Goal: Find specific page/section: Find specific page/section

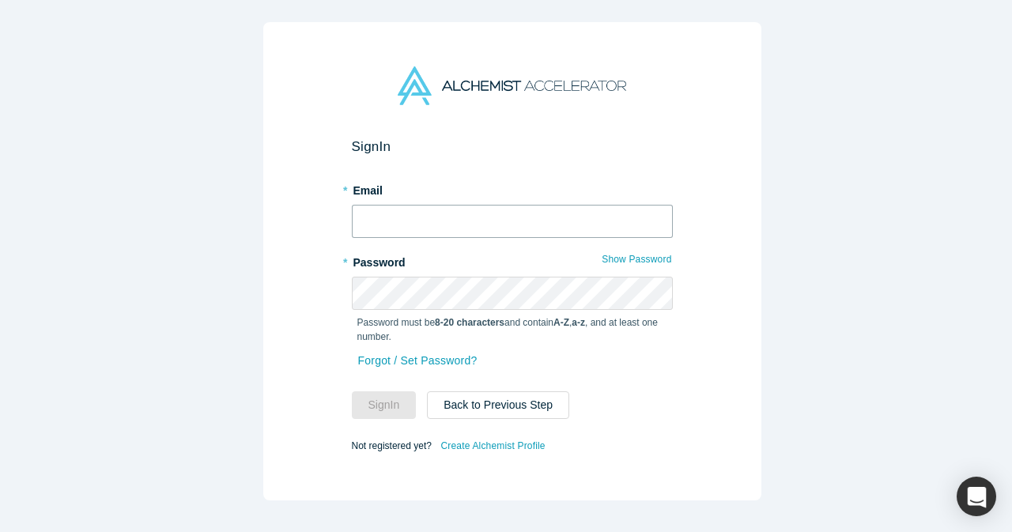
type input "[EMAIL_ADDRESS][DOMAIN_NAME]"
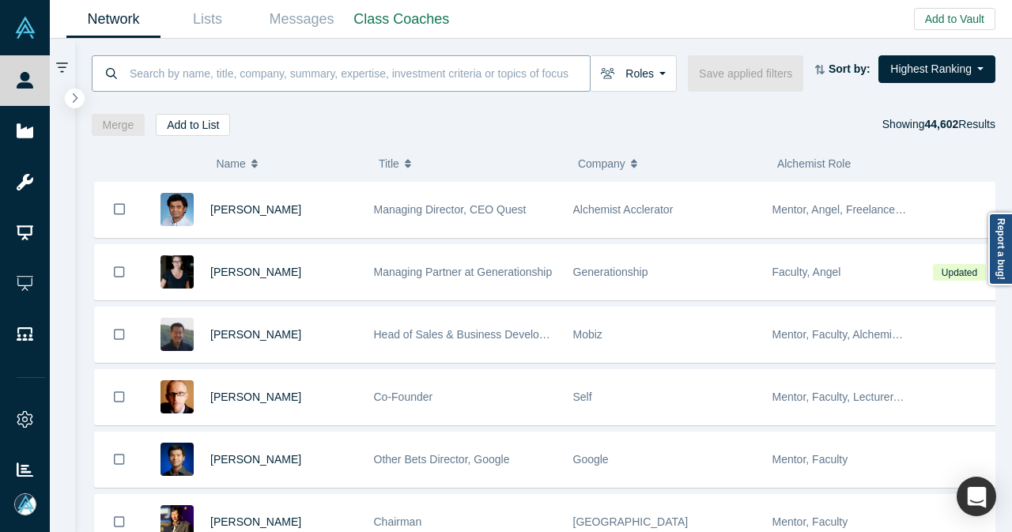
click at [346, 77] on input at bounding box center [359, 73] width 462 height 37
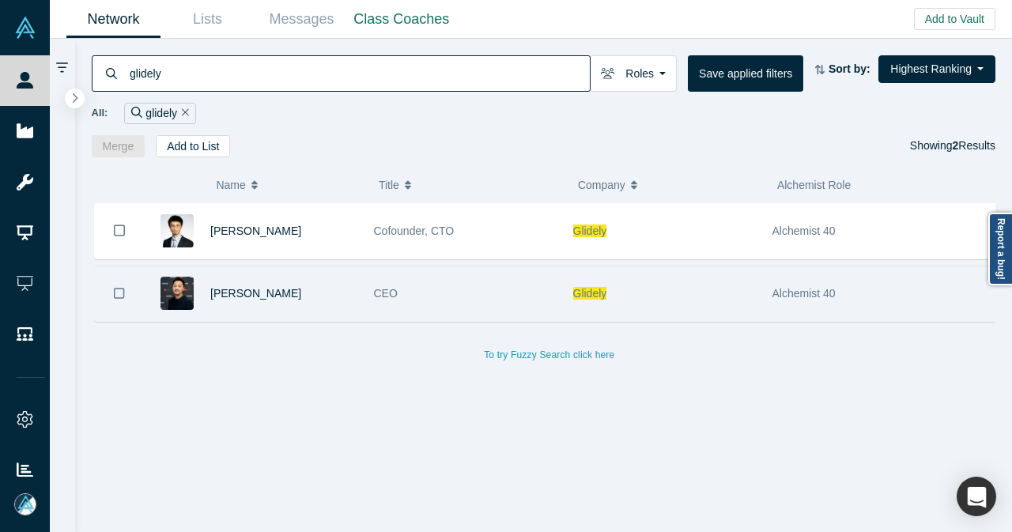
type input "glidely"
click at [686, 281] on div "Glidely" at bounding box center [664, 293] width 183 height 55
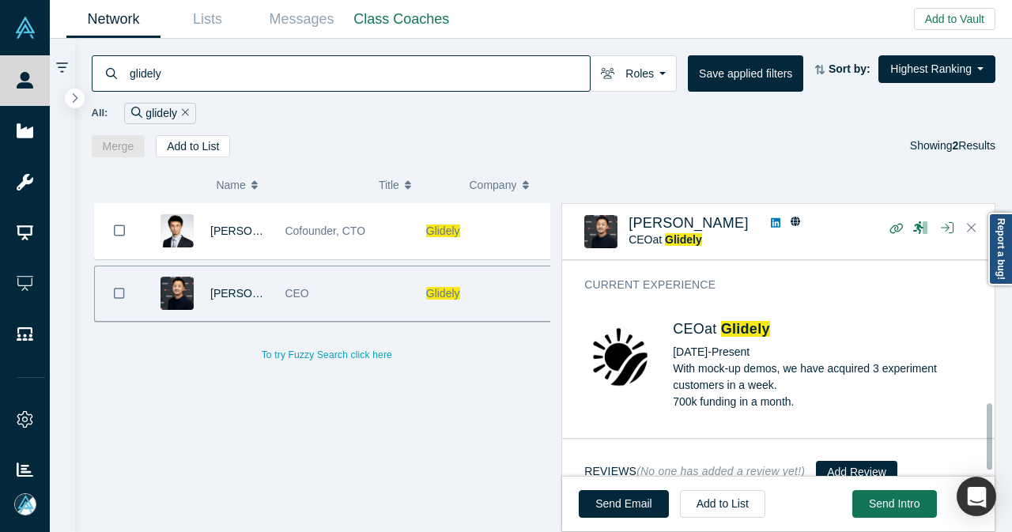
scroll to position [491, 0]
